Goal: Transaction & Acquisition: Purchase product/service

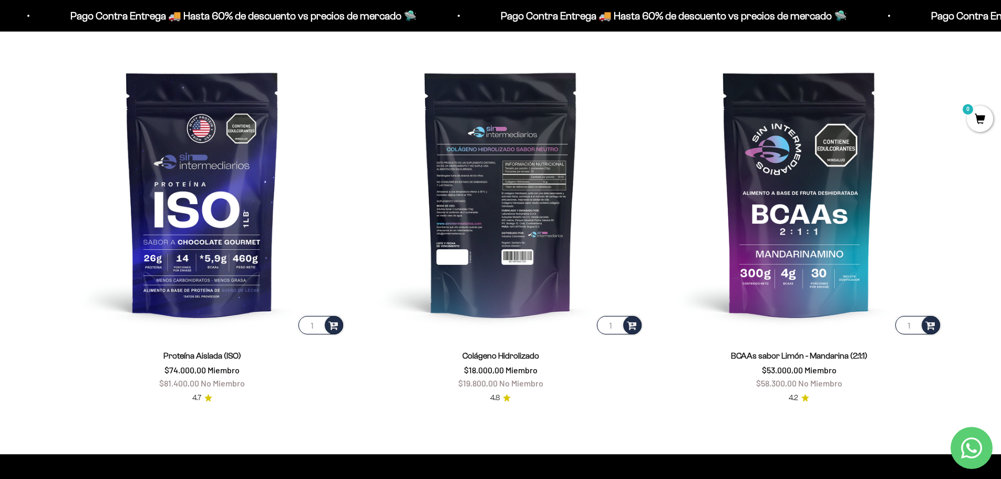
scroll to position [904, 0]
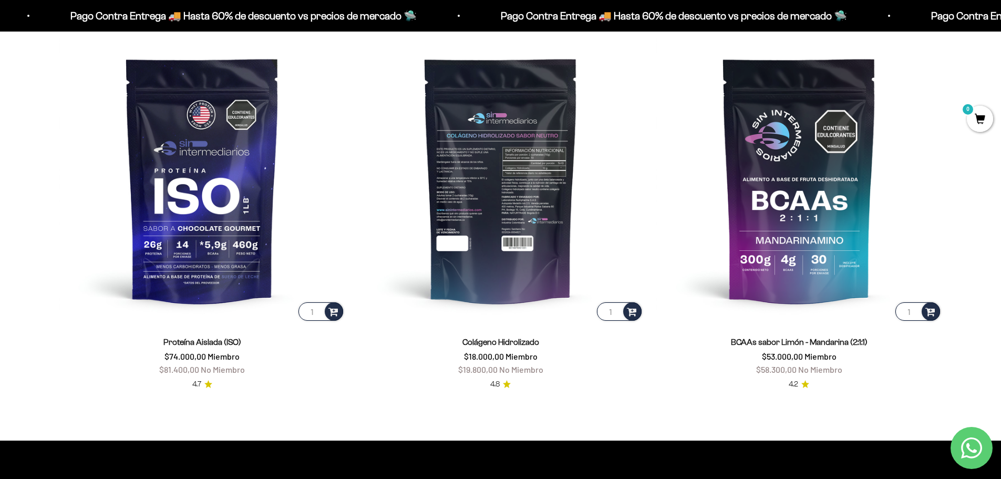
click at [516, 186] on img at bounding box center [501, 180] width 286 height 286
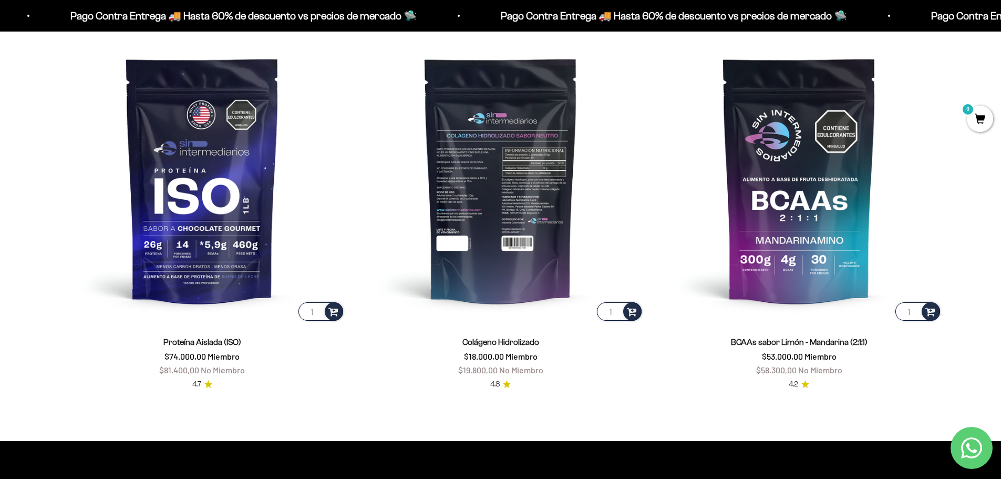
click at [537, 196] on img at bounding box center [501, 180] width 286 height 286
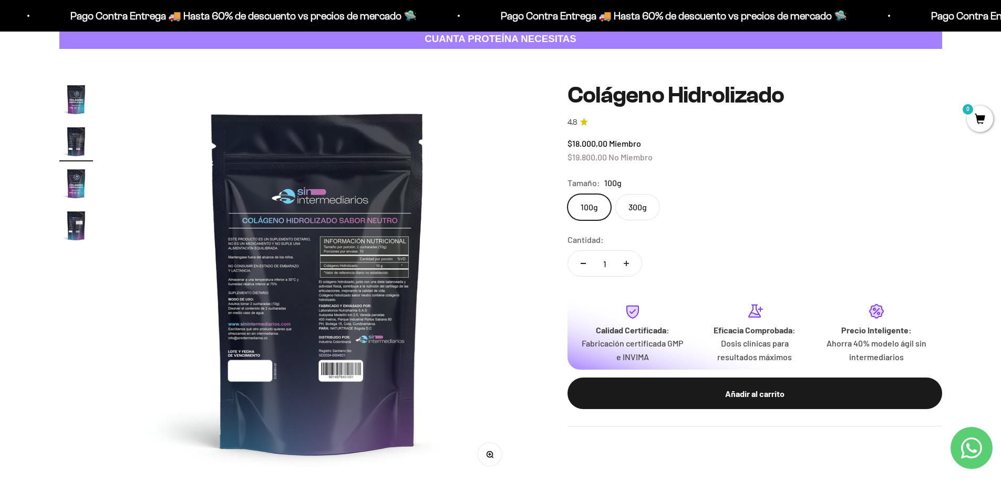
scroll to position [105, 0]
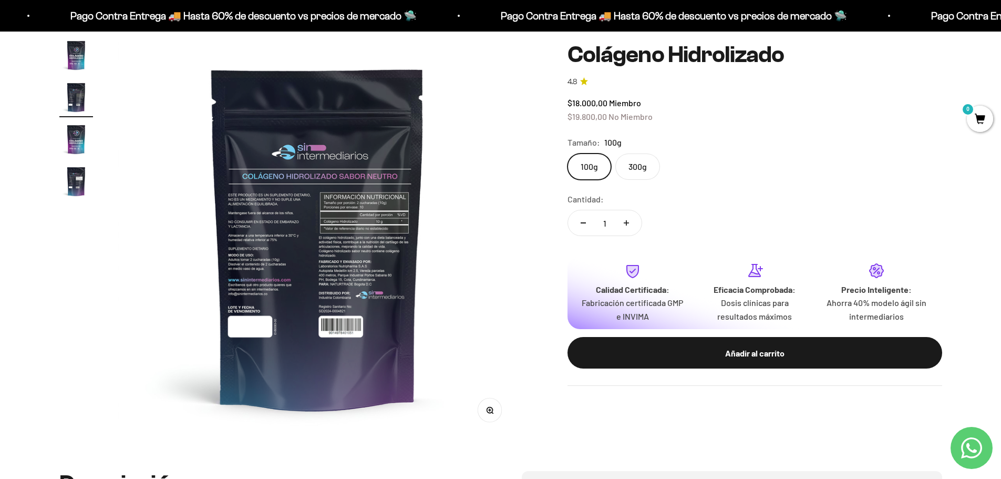
click at [364, 210] on img at bounding box center [317, 237] width 399 height 399
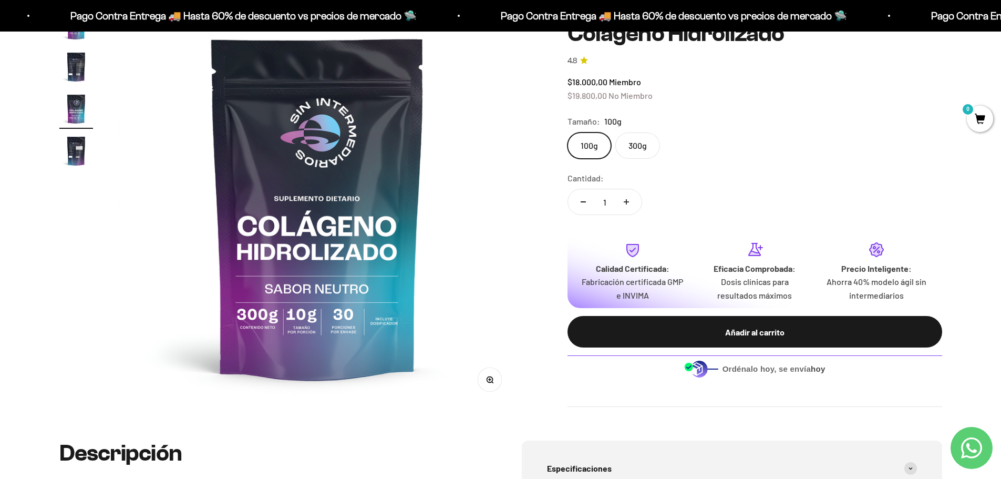
scroll to position [210, 0]
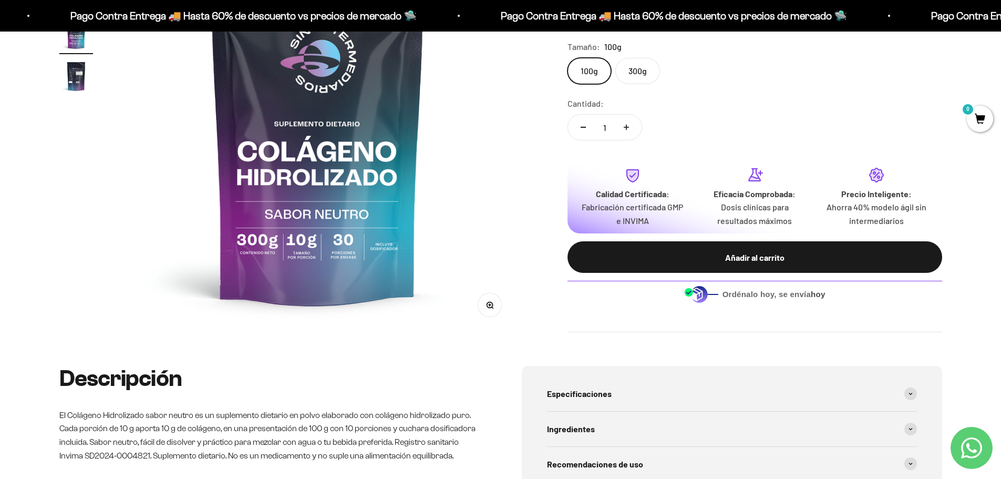
click at [500, 310] on button "Zoom" at bounding box center [490, 305] width 24 height 24
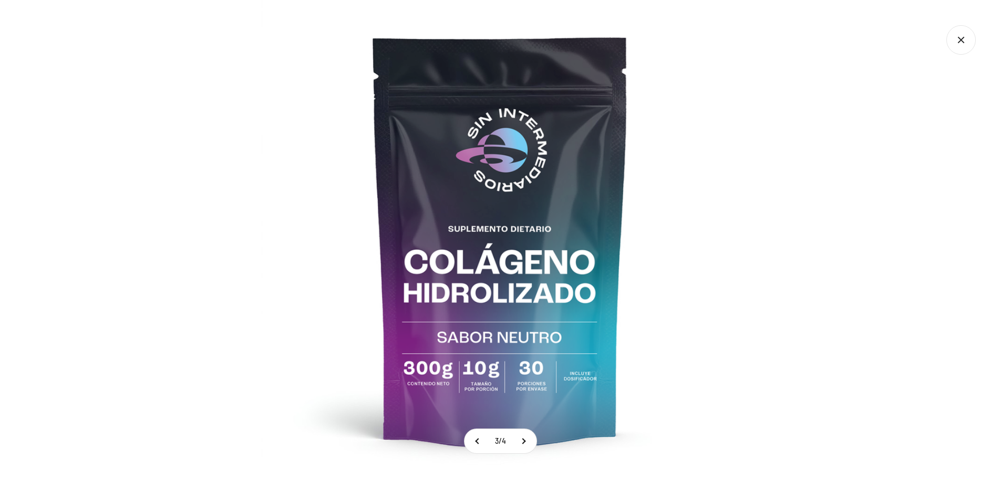
click at [493, 305] on img at bounding box center [500, 239] width 479 height 479
click at [39, 242] on div at bounding box center [500, 239] width 1001 height 479
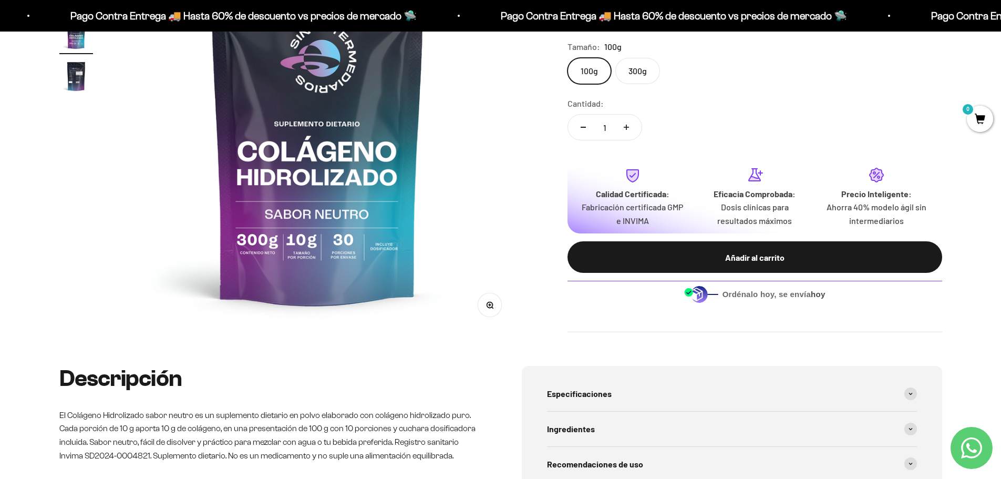
scroll to position [105, 0]
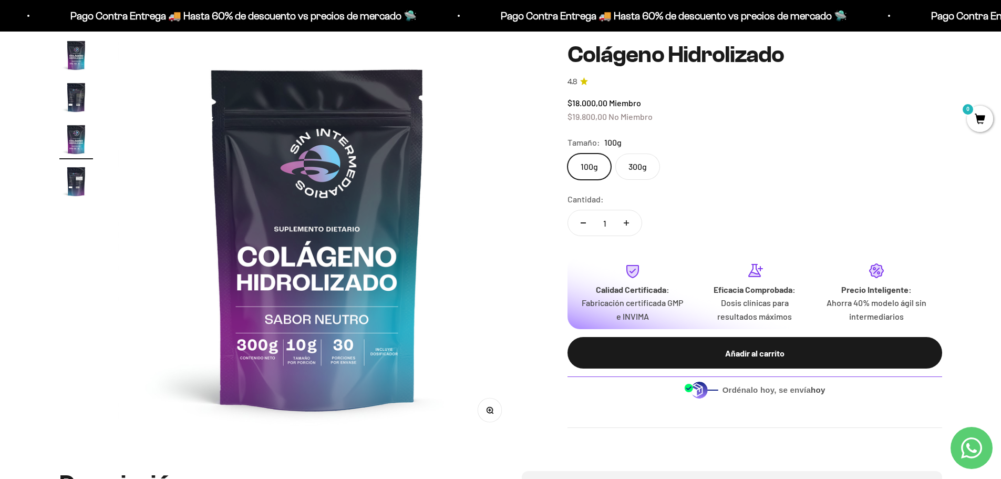
click at [132, 259] on img at bounding box center [317, 237] width 399 height 399
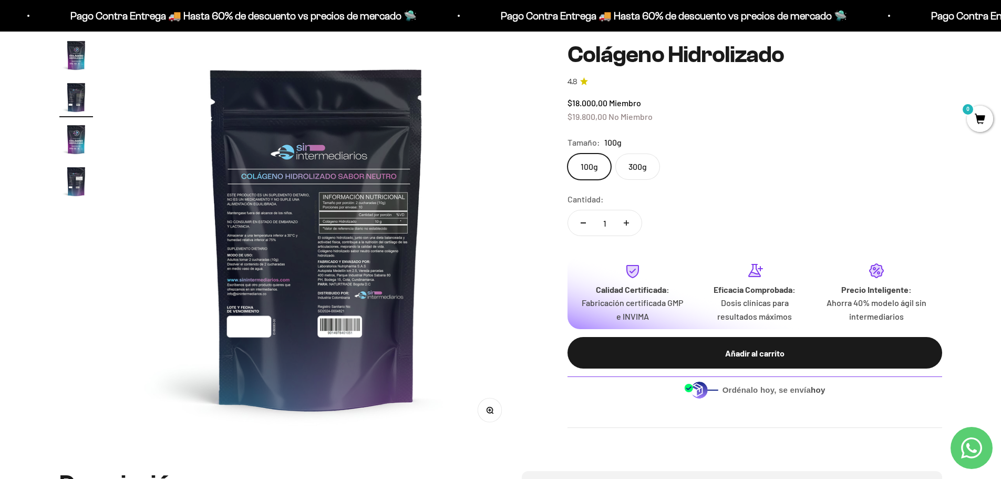
scroll to position [0, 411]
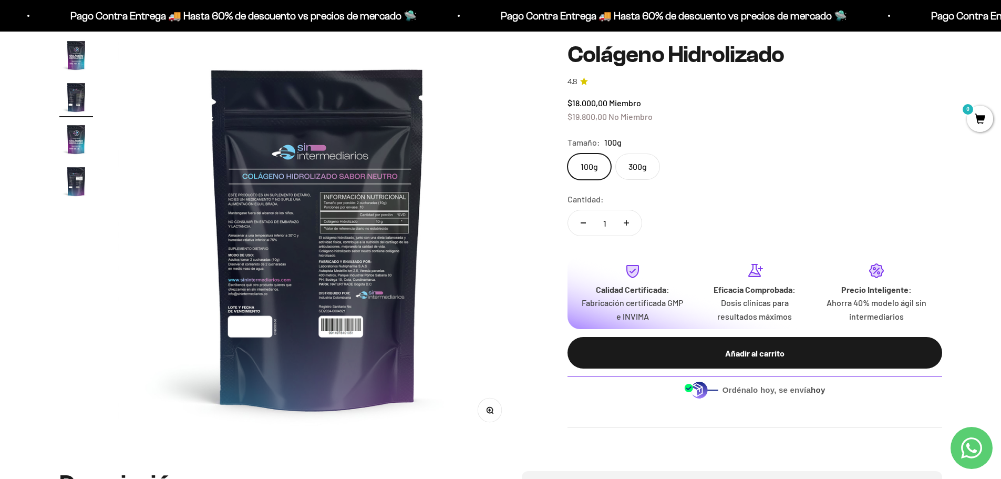
click at [493, 413] on button "Zoom" at bounding box center [490, 410] width 24 height 24
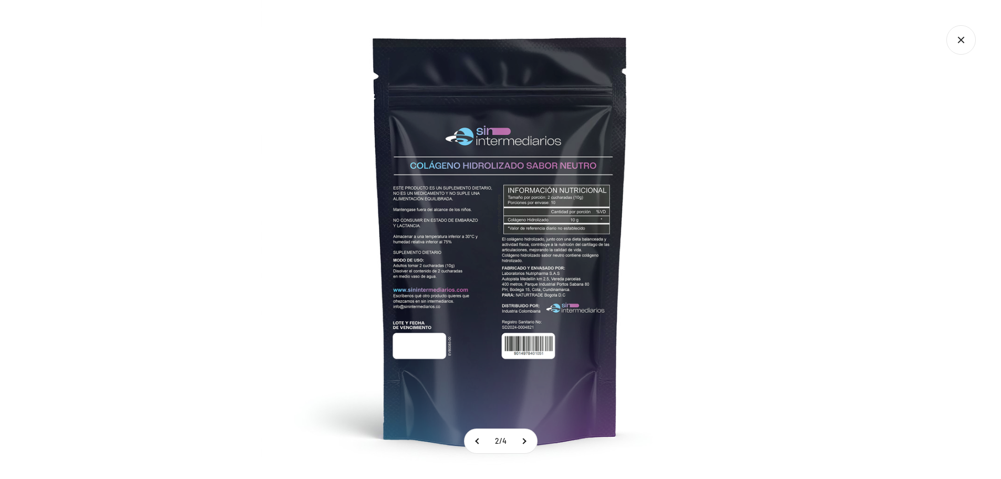
click at [524, 246] on img at bounding box center [500, 239] width 479 height 479
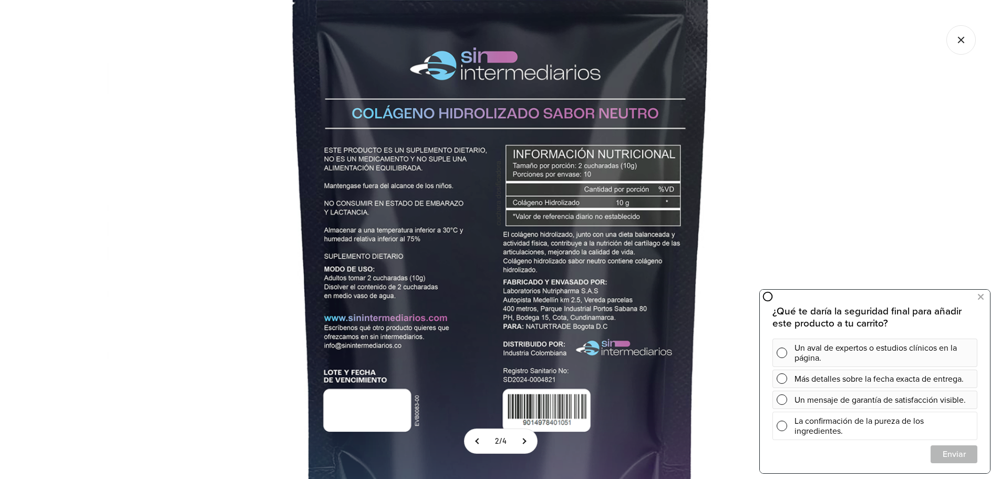
click at [794, 427] on div "La confirmación de la pureza de los ingredientes." at bounding box center [874, 425] width 205 height 28
click at [958, 457] on span "Cerrar" at bounding box center [954, 453] width 46 height 18
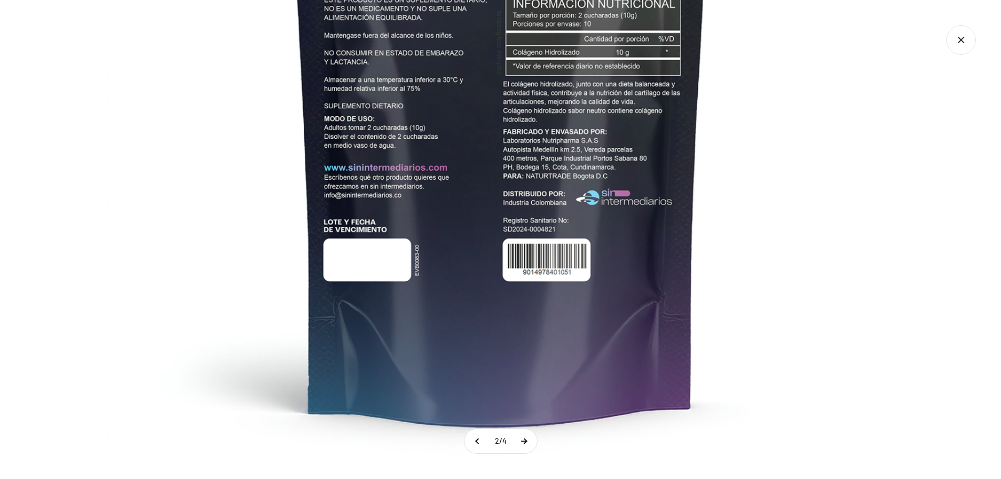
click at [527, 440] on button at bounding box center [524, 441] width 26 height 24
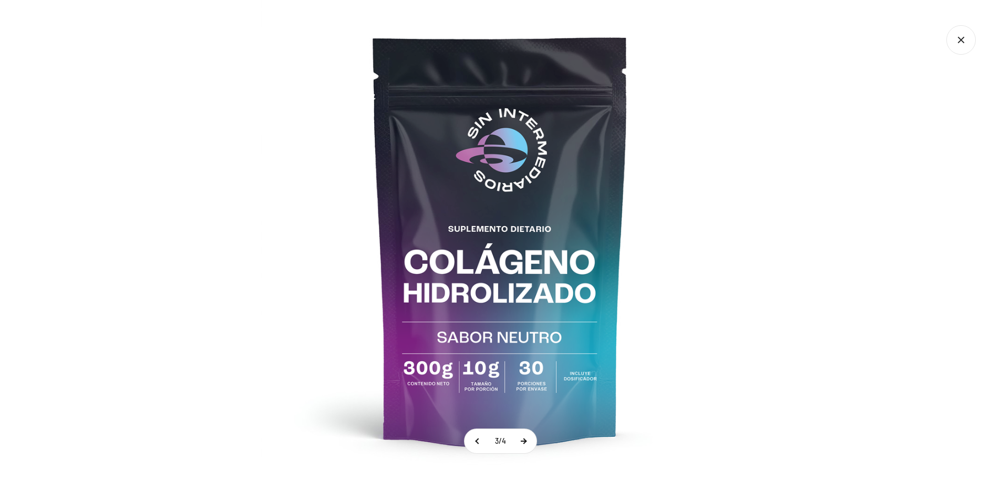
click at [527, 440] on button at bounding box center [523, 441] width 26 height 24
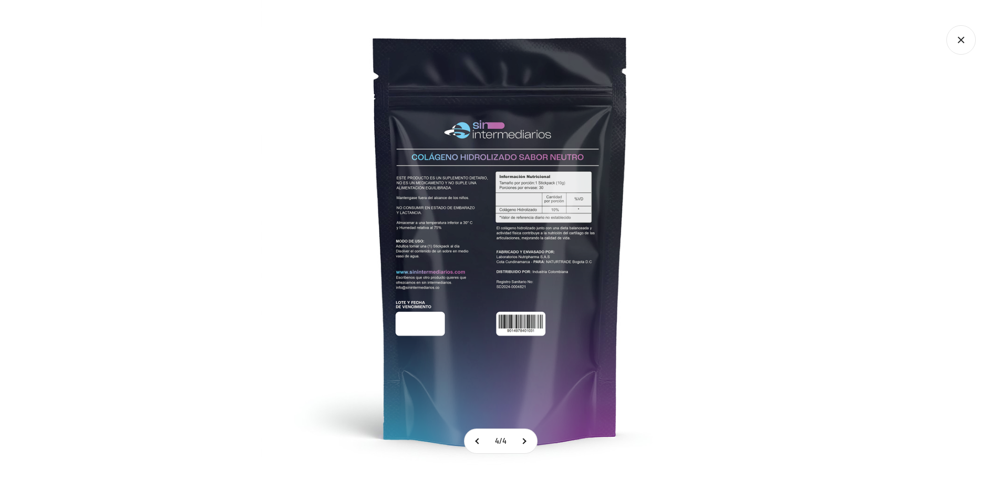
click at [413, 194] on img at bounding box center [500, 239] width 479 height 479
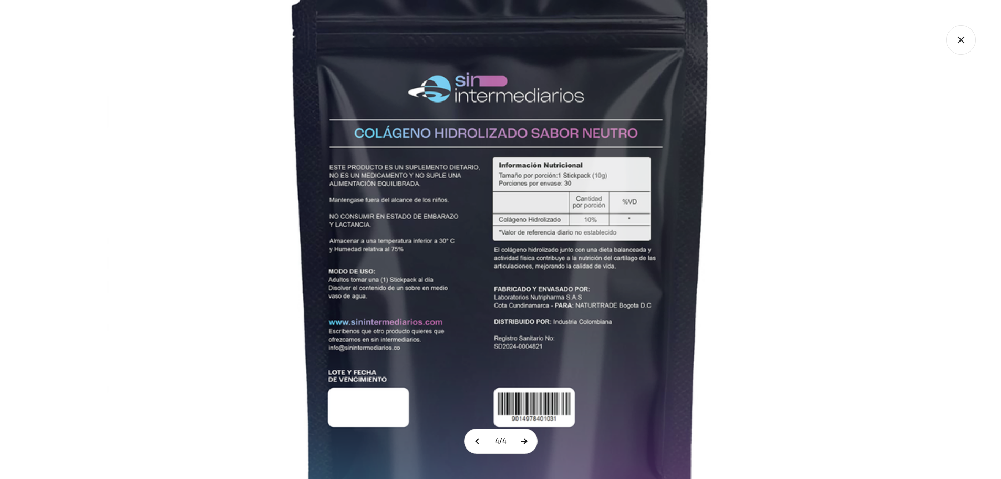
click at [530, 444] on button at bounding box center [524, 441] width 26 height 24
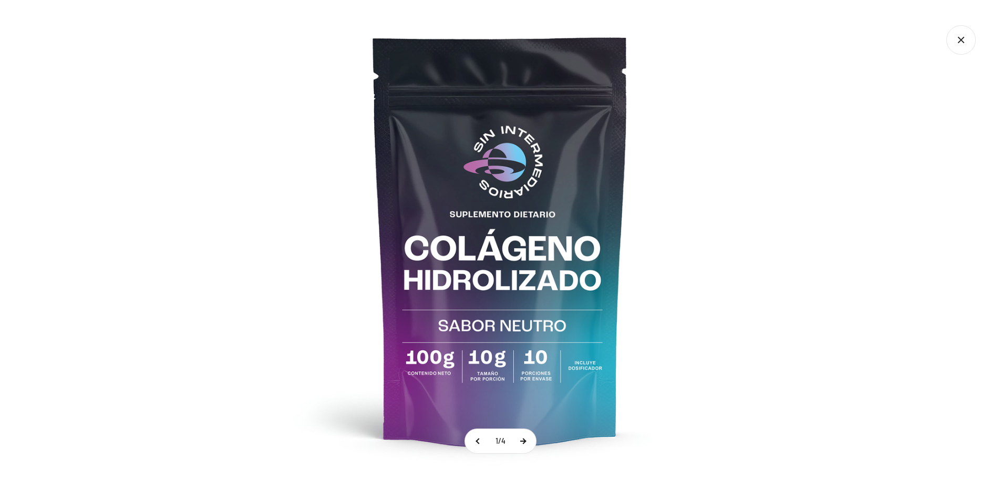
click at [530, 444] on button at bounding box center [523, 441] width 26 height 24
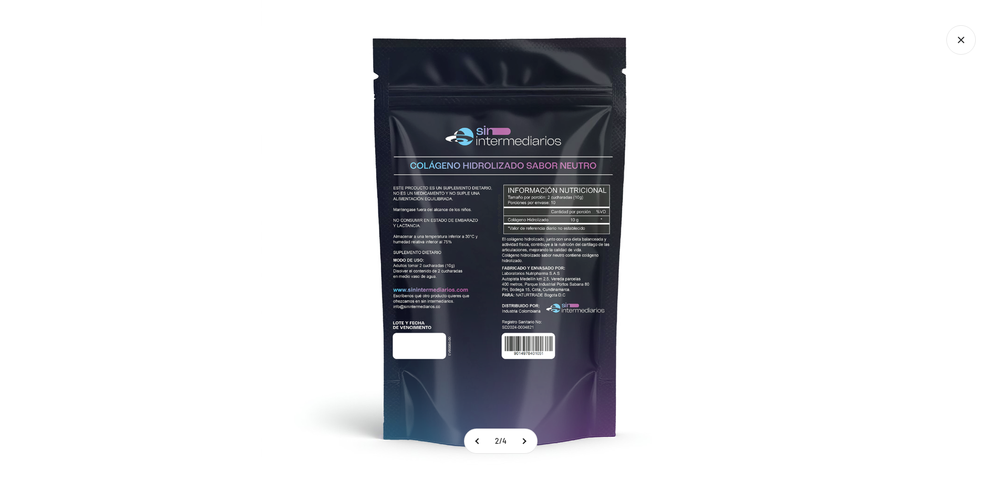
click at [418, 260] on img at bounding box center [500, 239] width 479 height 479
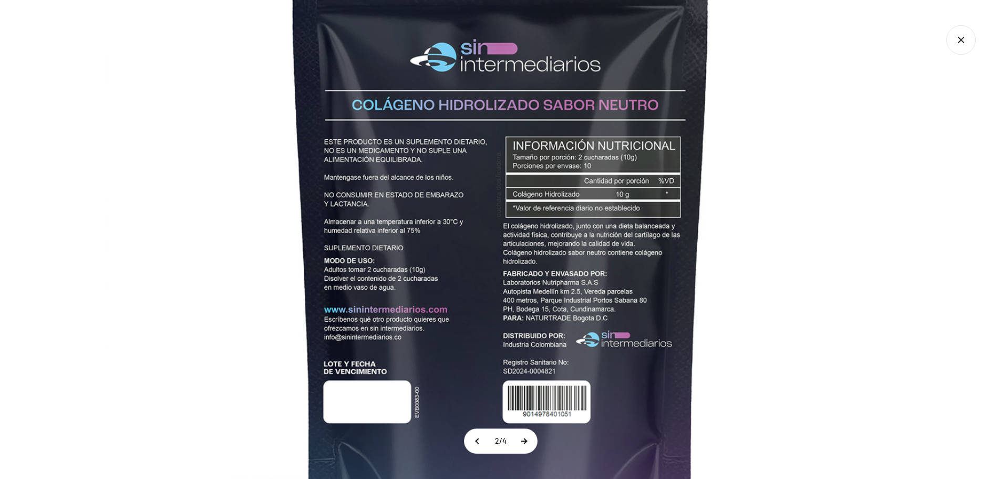
click at [534, 447] on button at bounding box center [524, 441] width 26 height 24
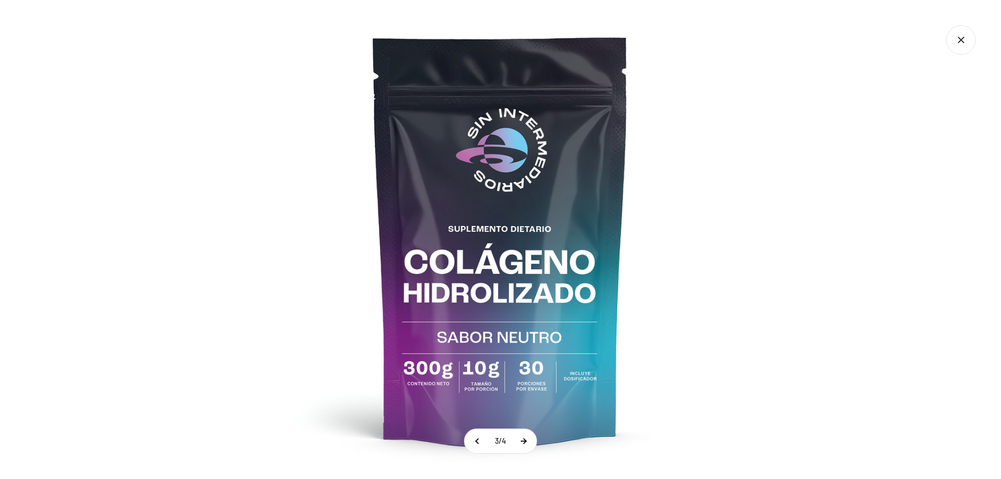
click at [530, 442] on button at bounding box center [523, 441] width 26 height 24
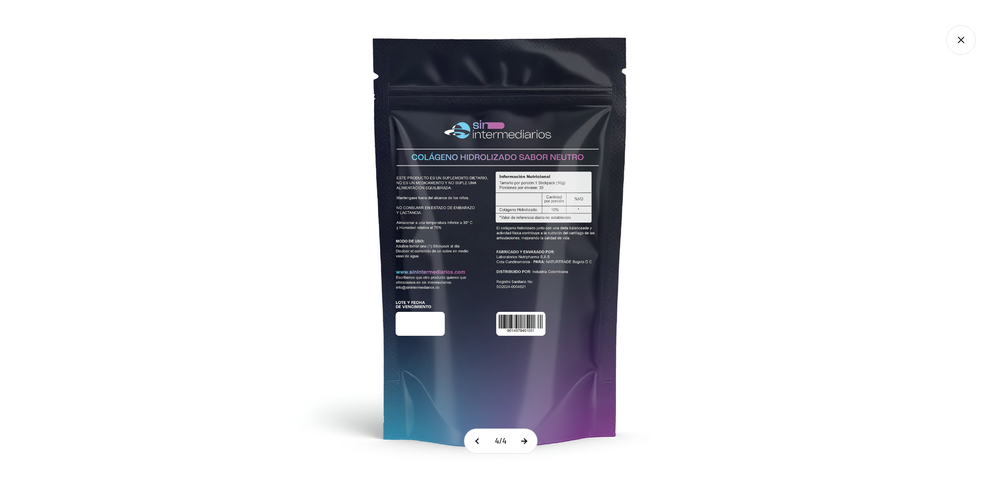
click at [530, 442] on button at bounding box center [524, 441] width 26 height 24
